Goal: Task Accomplishment & Management: Manage account settings

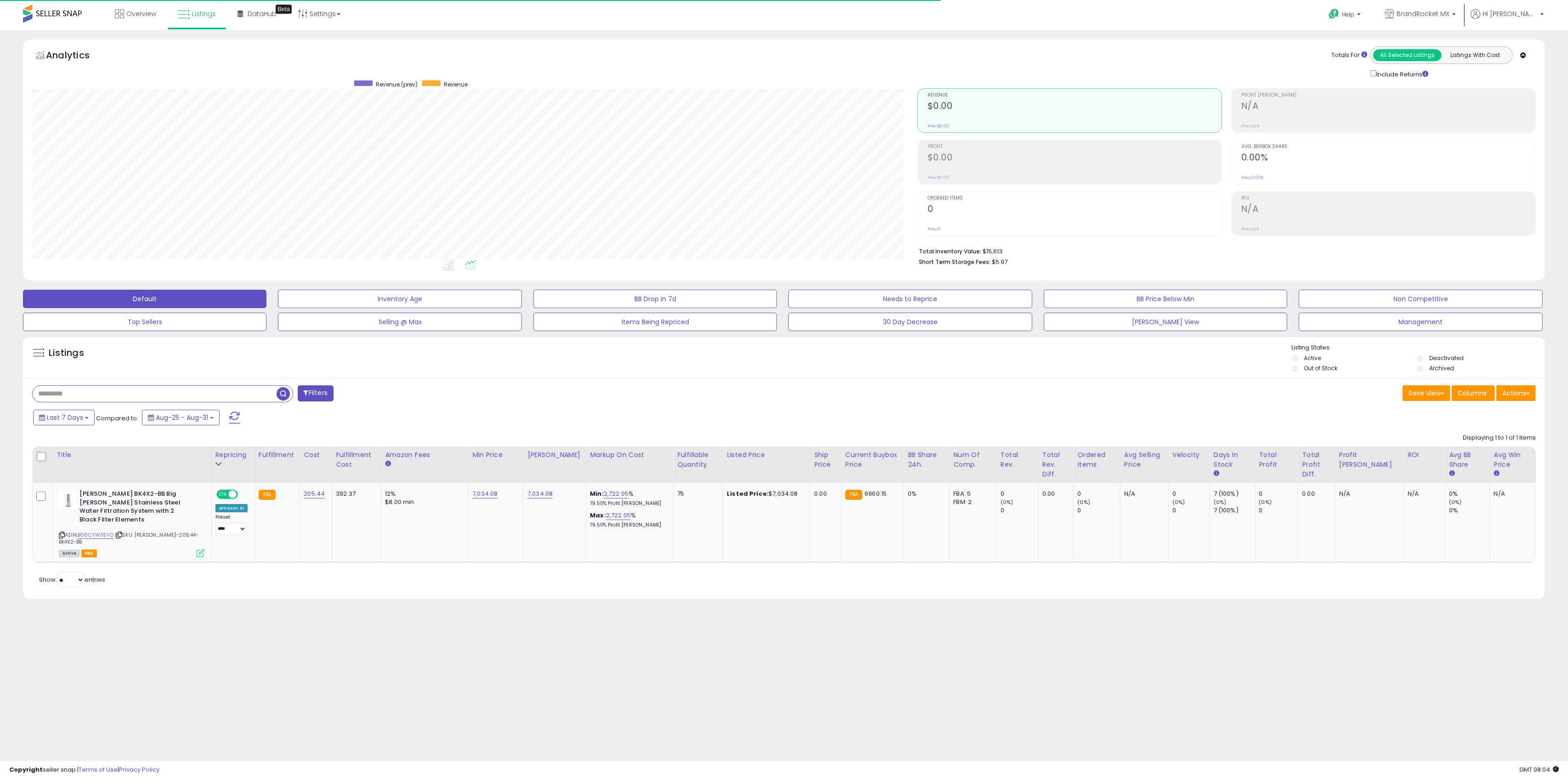
scroll to position [188, 885]
click at [1449, 12] on span "BrandRocket MX" at bounding box center [1423, 13] width 53 height 9
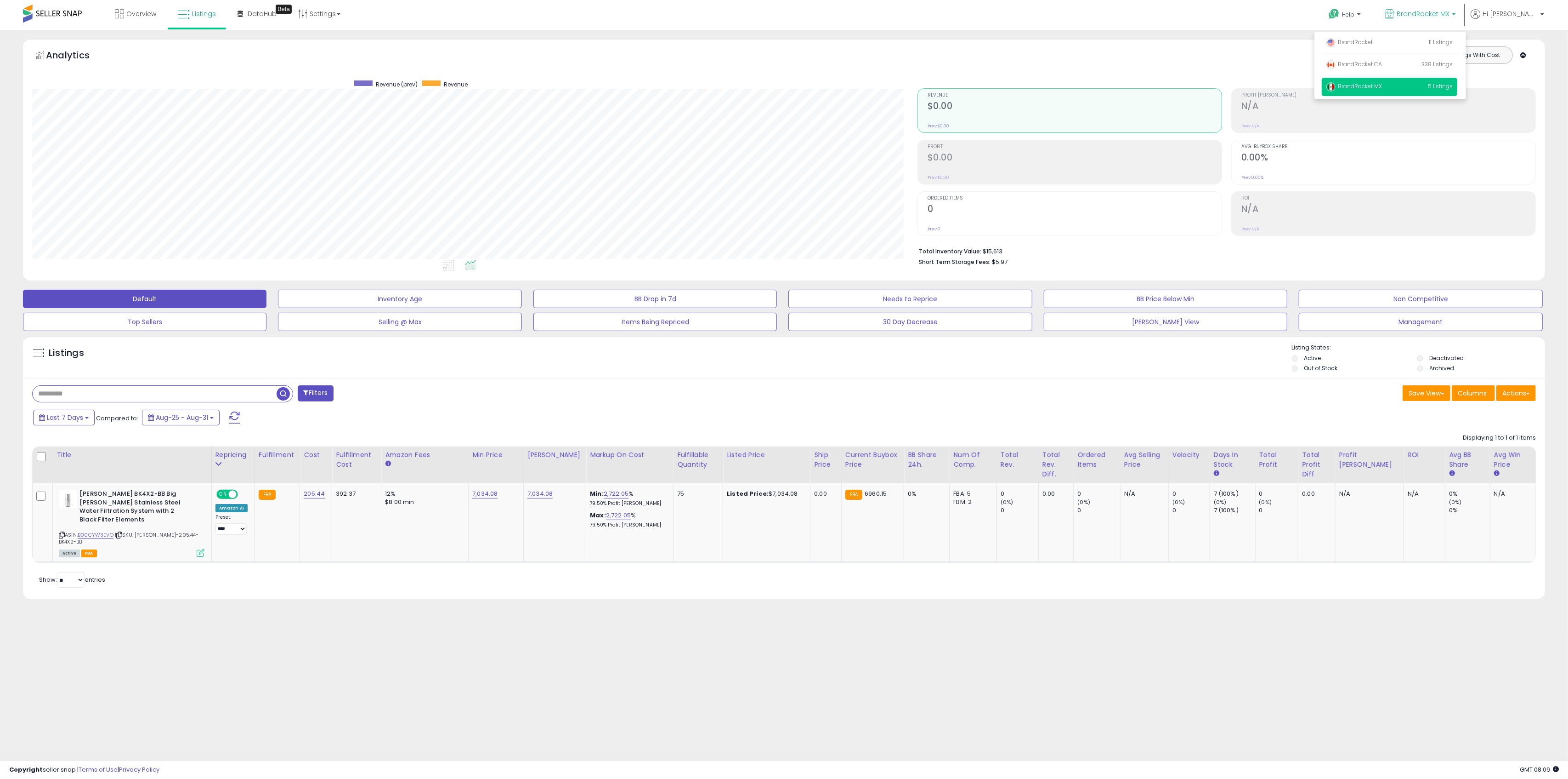
click at [1427, 32] on ul "BrandRocket 11 listings BrandRocket CA BrandRocket MX" at bounding box center [1390, 65] width 152 height 67
click at [1401, 43] on p "BrandRocket 11 listings" at bounding box center [1389, 43] width 136 height 18
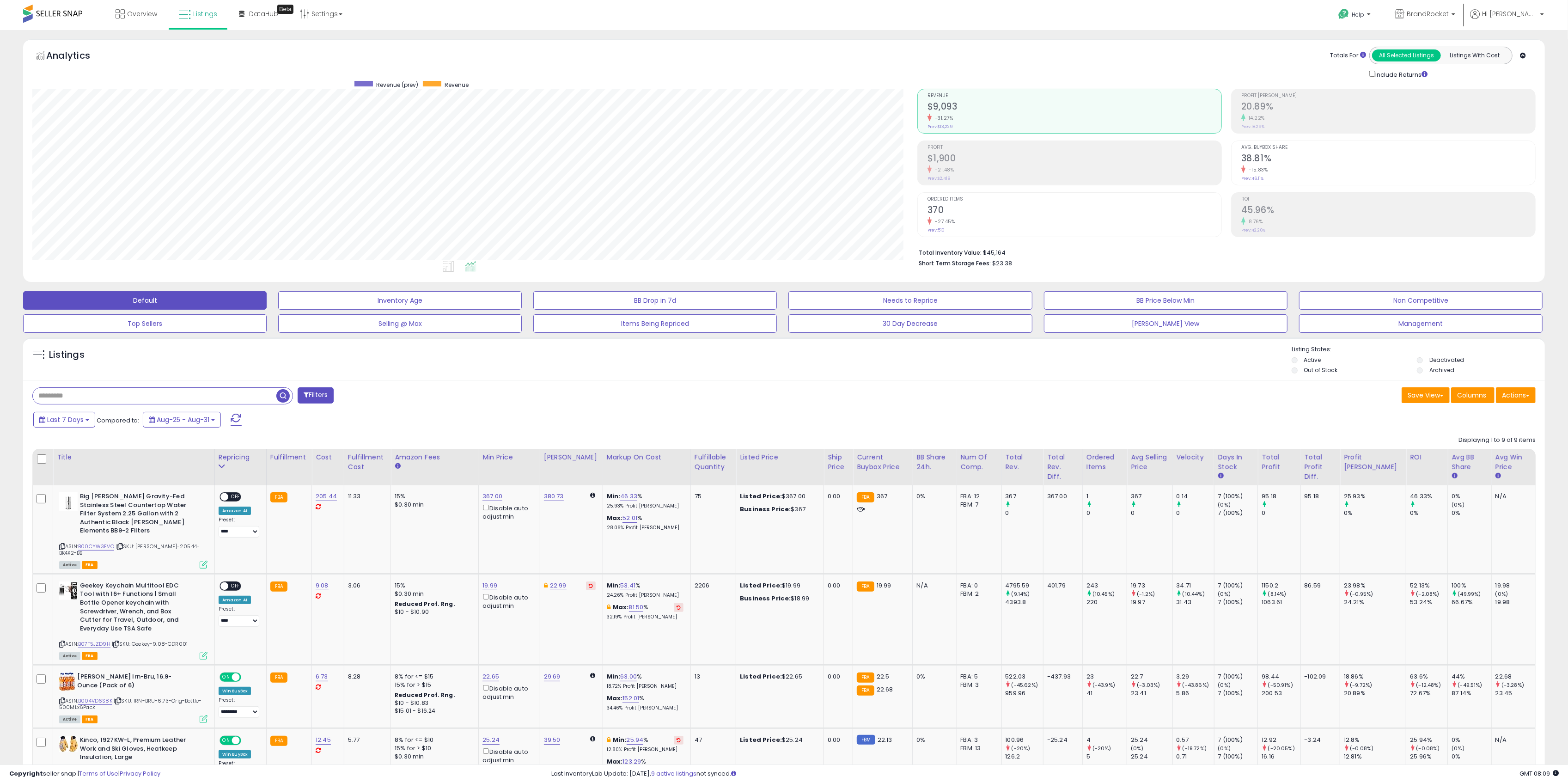
click at [1318, 370] on label "Out of Stock" at bounding box center [1320, 370] width 34 height 8
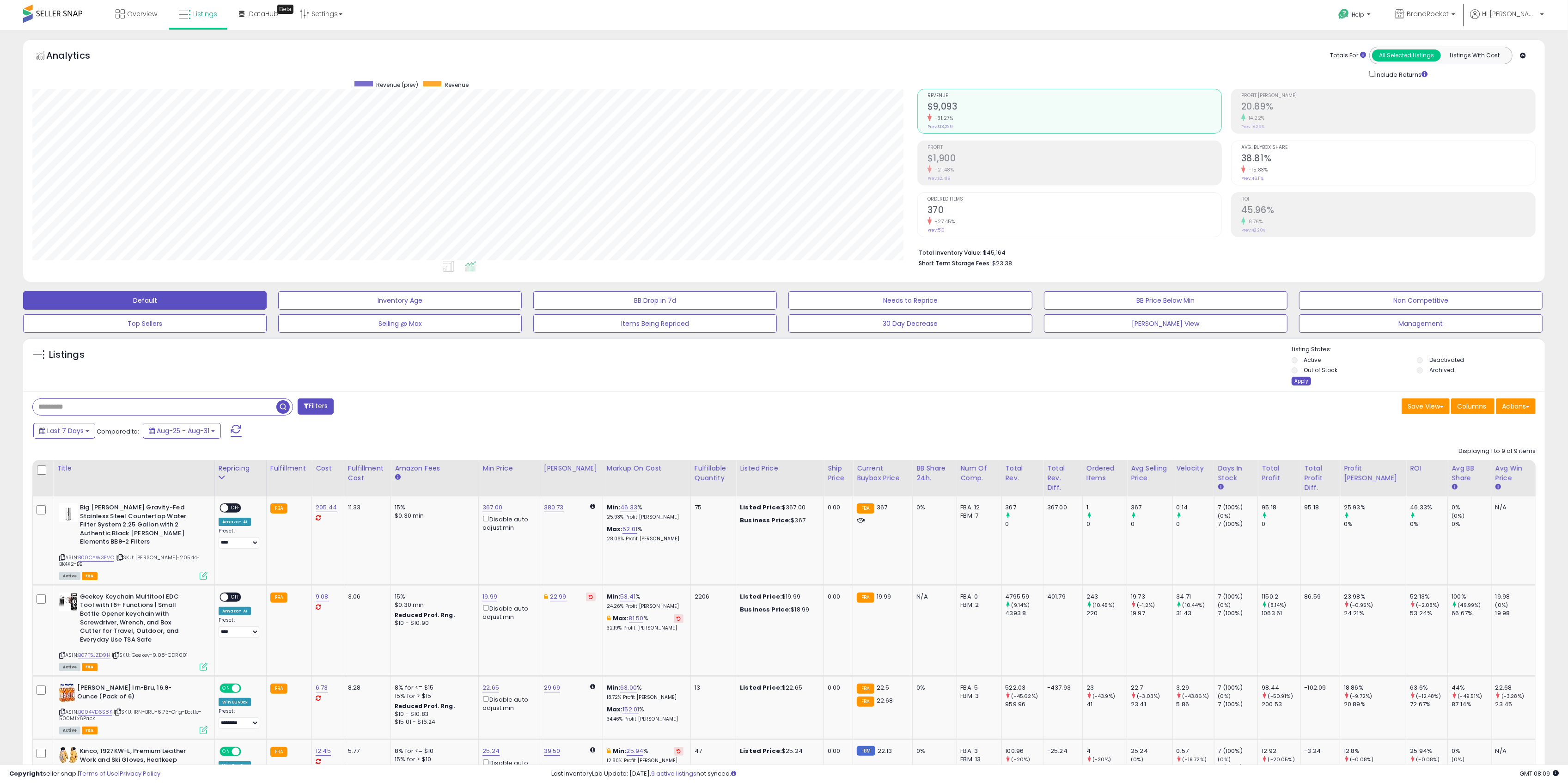
click at [1295, 383] on div "Apply" at bounding box center [1302, 381] width 20 height 9
